Goal: Transaction & Acquisition: Purchase product/service

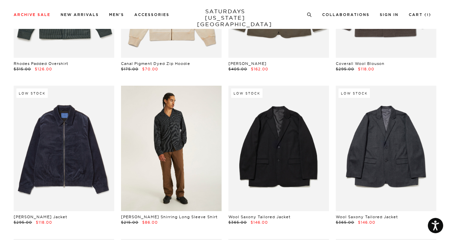
scroll to position [10602, 0]
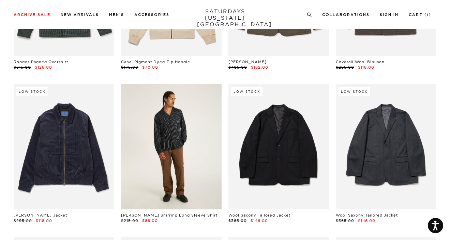
click at [191, 108] on link at bounding box center [171, 147] width 100 height 126
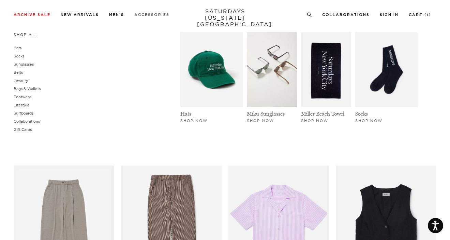
scroll to position [12520, 0]
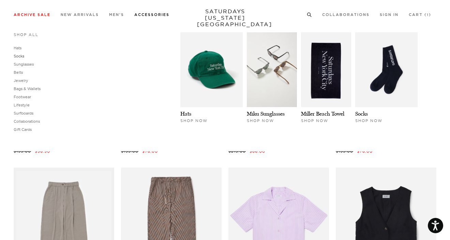
click at [21, 57] on link "Socks" at bounding box center [19, 56] width 11 height 5
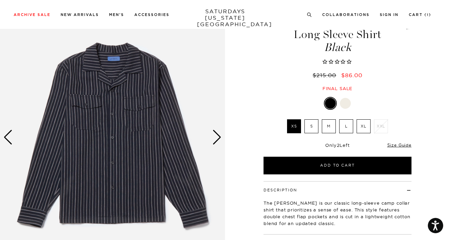
click at [330, 130] on label "M" at bounding box center [329, 127] width 14 height 14
click at [0, 0] on input "M" at bounding box center [0, 0] width 0 height 0
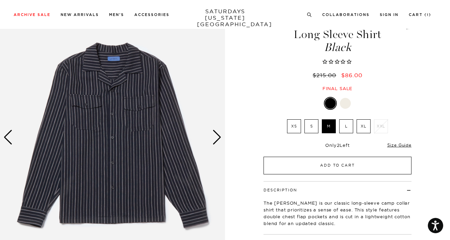
click at [336, 163] on button "Add to Cart" at bounding box center [337, 166] width 148 height 18
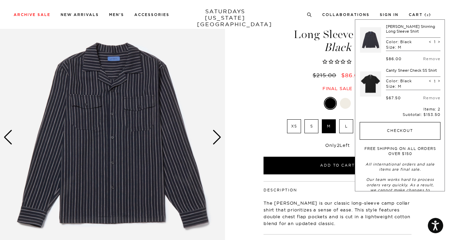
click at [386, 137] on button "Checkout" at bounding box center [399, 131] width 81 height 18
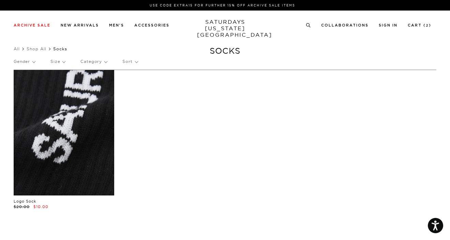
click at [78, 139] on link at bounding box center [64, 133] width 100 height 126
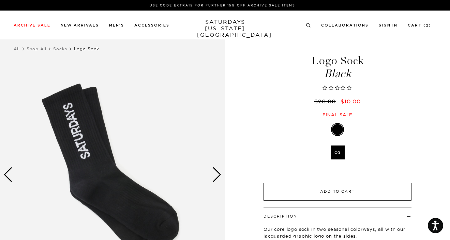
click at [365, 191] on button "Add to Cart" at bounding box center [337, 192] width 148 height 18
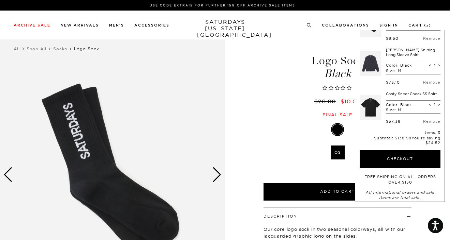
scroll to position [33, 0]
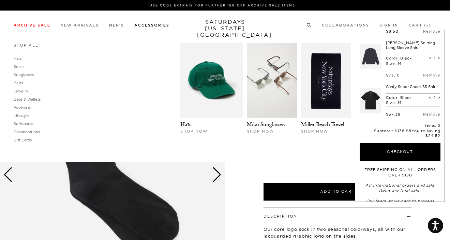
click at [24, 44] on link "Shop All" at bounding box center [26, 45] width 25 height 5
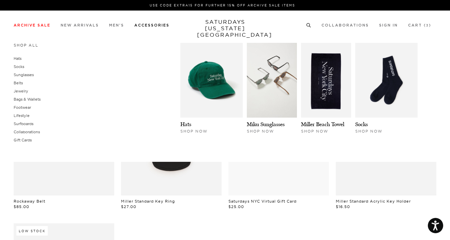
click at [150, 27] on link "Accessories" at bounding box center [151, 26] width 35 height 4
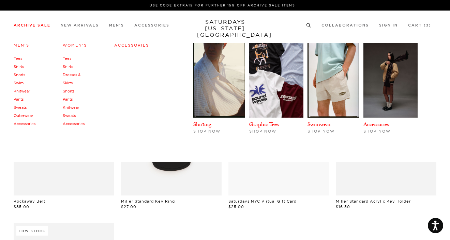
click at [26, 123] on link "Accessories" at bounding box center [25, 124] width 22 height 5
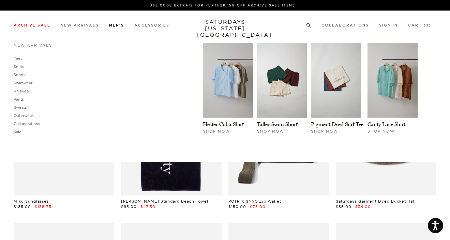
click at [17, 131] on link "Sale" at bounding box center [18, 132] width 8 height 5
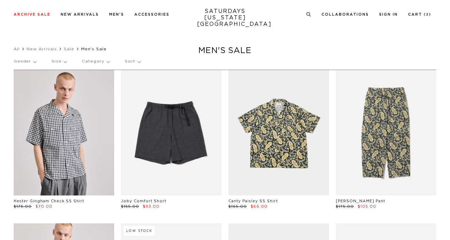
scroll to position [289, 0]
